Goal: Check status: Check status

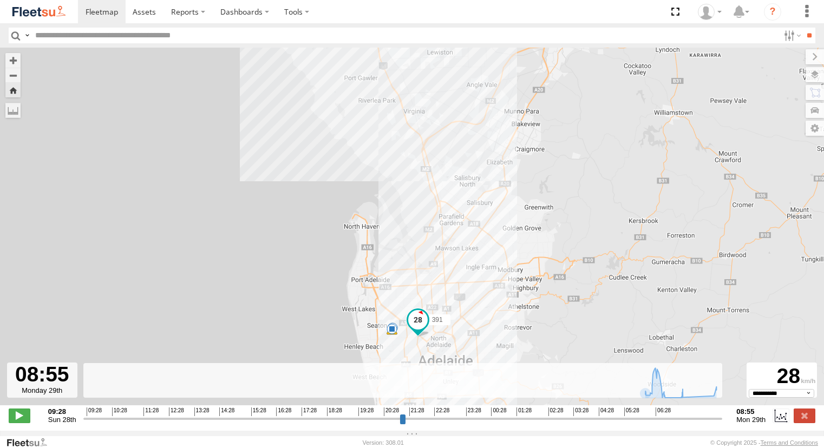
select select "**********"
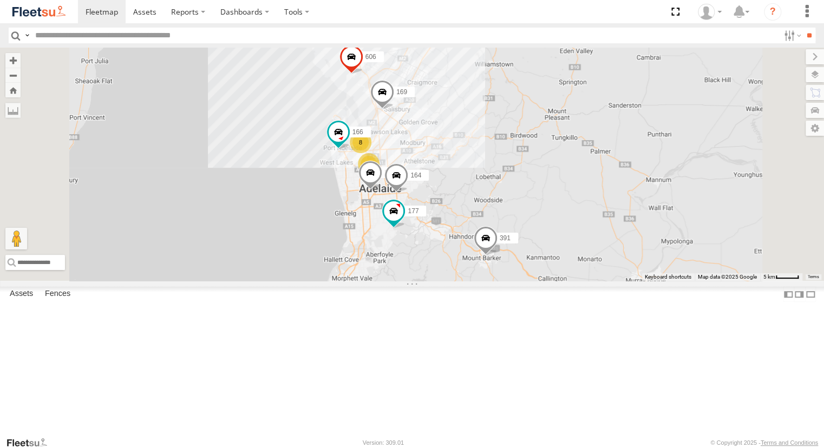
click at [0, 0] on div "Powerscaper" at bounding box center [0, 0] width 0 height 0
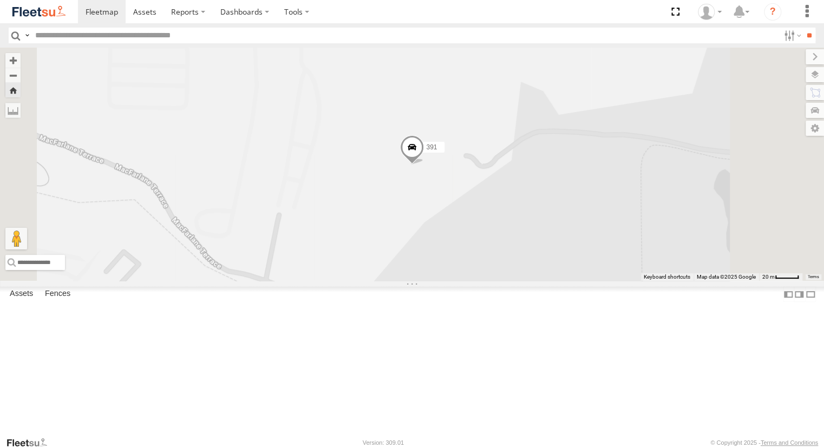
click at [0, 0] on div "153" at bounding box center [0, 0] width 0 height 0
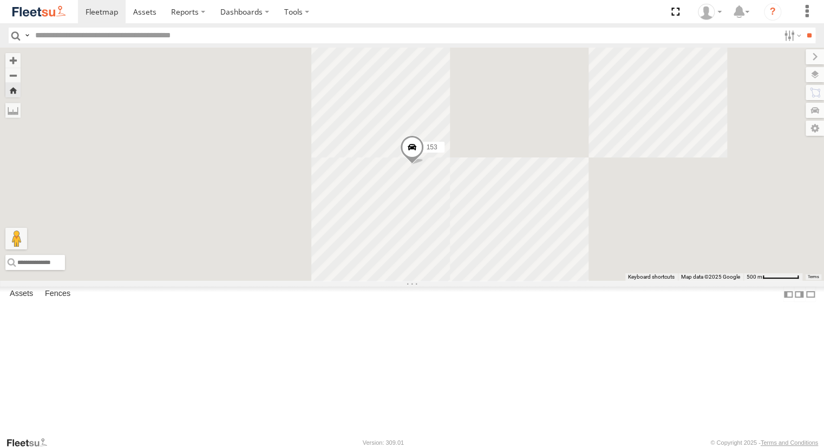
click at [0, 0] on div "391" at bounding box center [0, 0] width 0 height 0
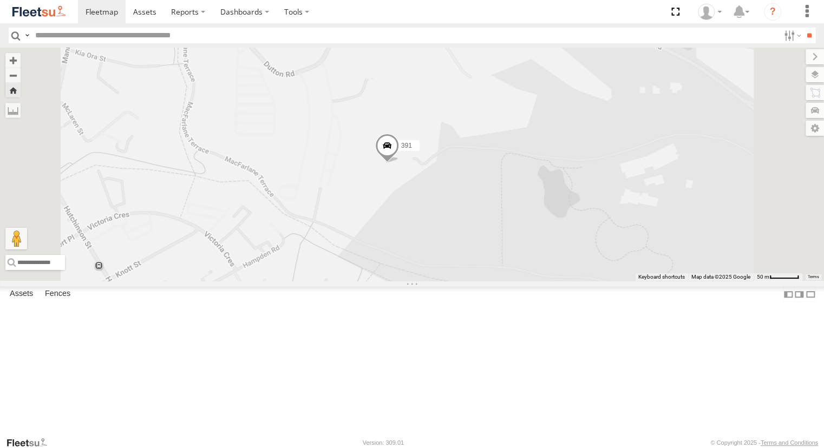
drag, startPoint x: 612, startPoint y: 344, endPoint x: 552, endPoint y: 295, distance: 77.7
click at [552, 281] on div "391" at bounding box center [412, 164] width 824 height 233
